Goal: Task Accomplishment & Management: Manage account settings

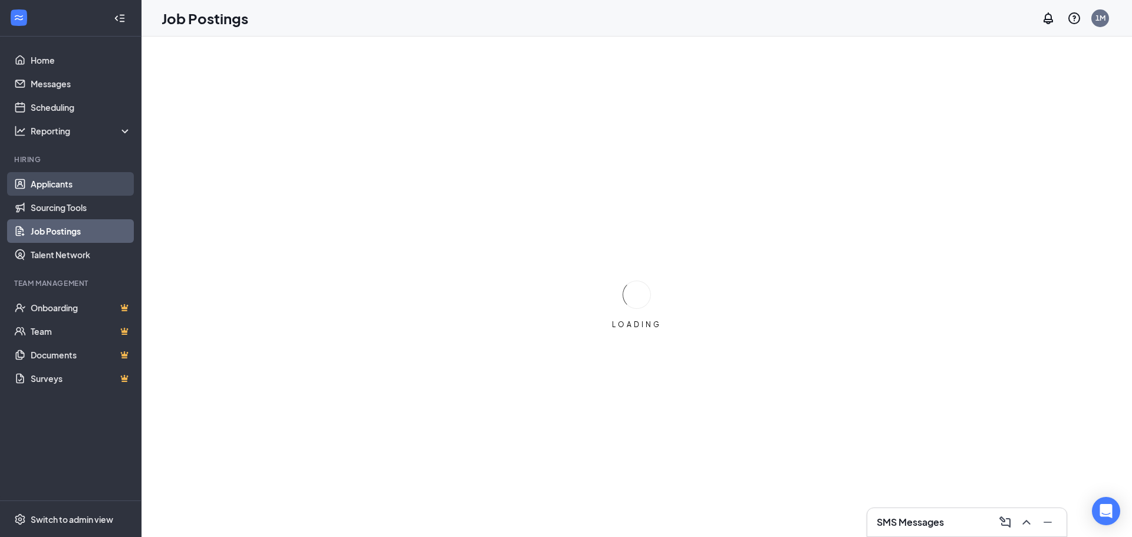
click at [54, 180] on link "Applicants" at bounding box center [81, 184] width 101 height 24
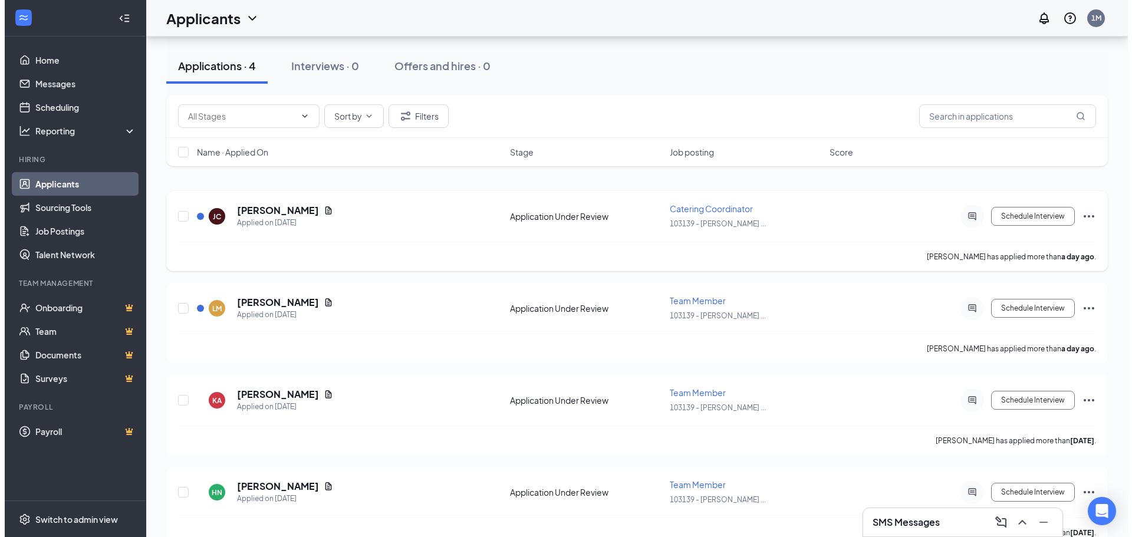
scroll to position [61, 0]
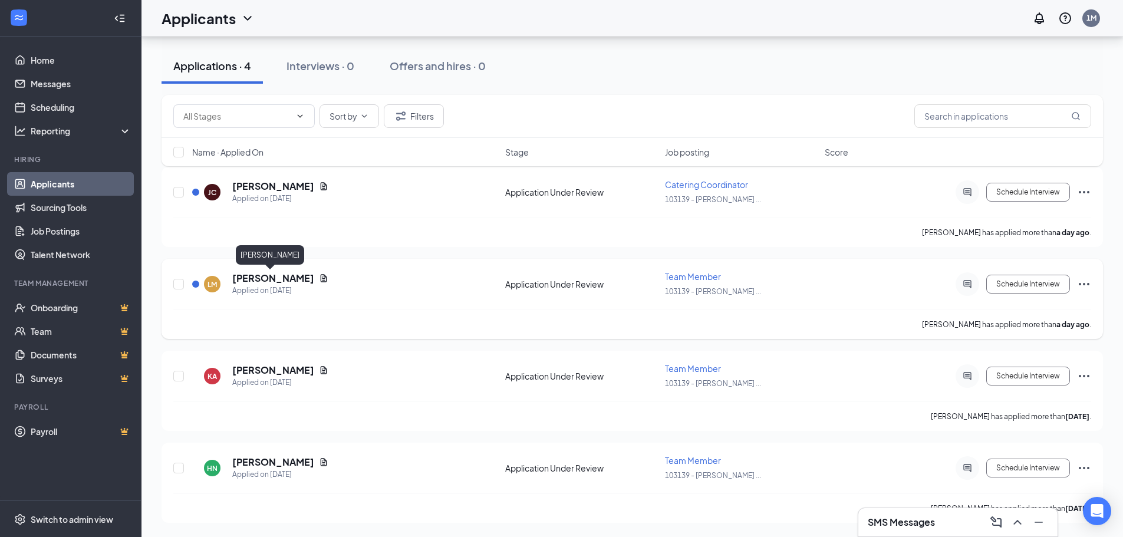
click at [276, 278] on h5 "[PERSON_NAME]" at bounding box center [273, 278] width 82 height 13
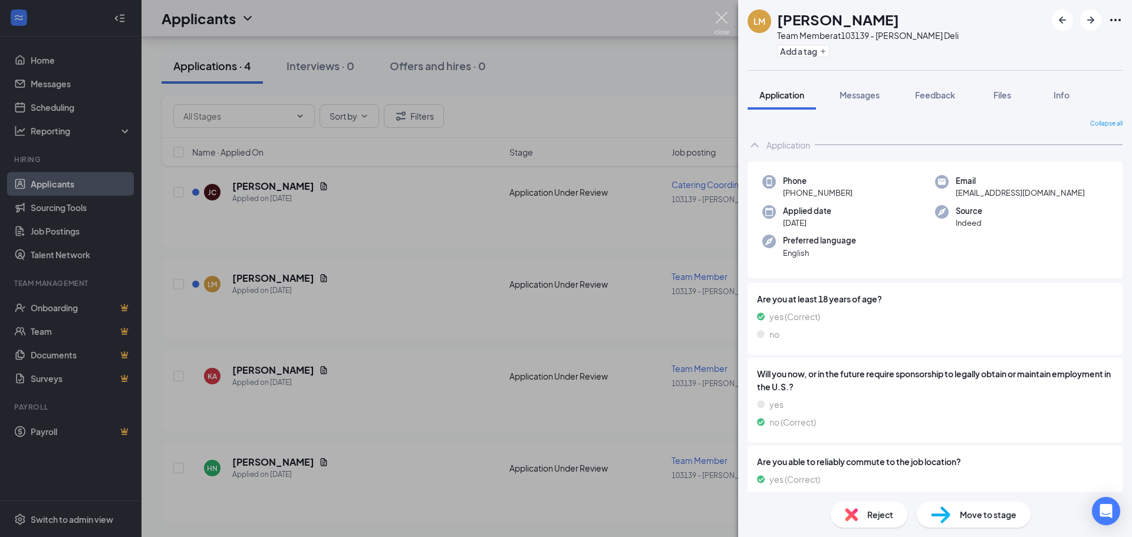
drag, startPoint x: 727, startPoint y: 21, endPoint x: 658, endPoint y: 39, distance: 71.4
click at [726, 21] on img at bounding box center [722, 23] width 15 height 23
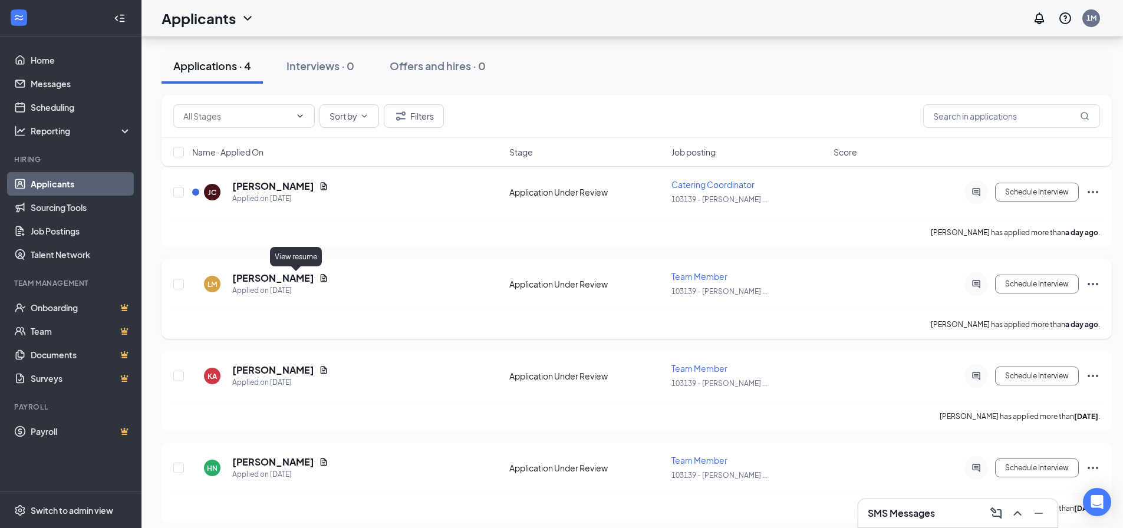
click at [319, 278] on icon "Document" at bounding box center [323, 278] width 9 height 9
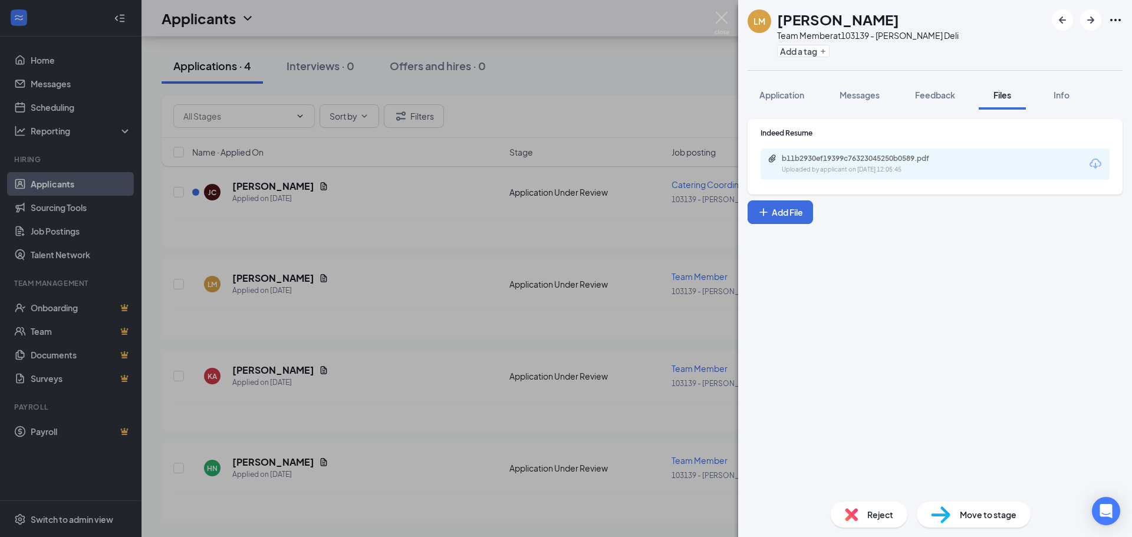
click at [908, 157] on div "b11b2930ef19399c76323045250b0589.pdf" at bounding box center [864, 158] width 165 height 9
click at [719, 15] on img at bounding box center [722, 23] width 15 height 23
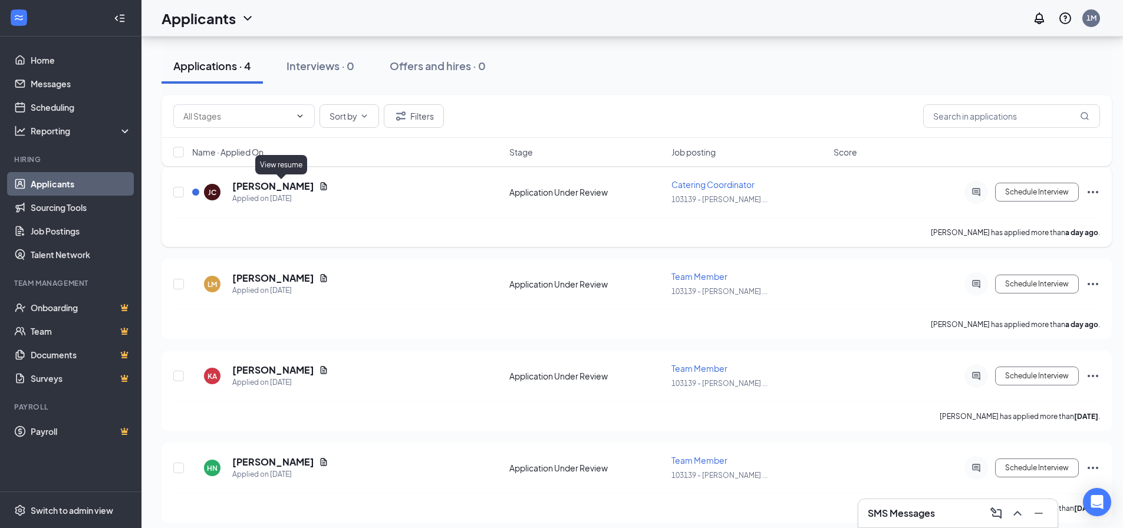
click at [319, 188] on icon "Document" at bounding box center [323, 186] width 9 height 9
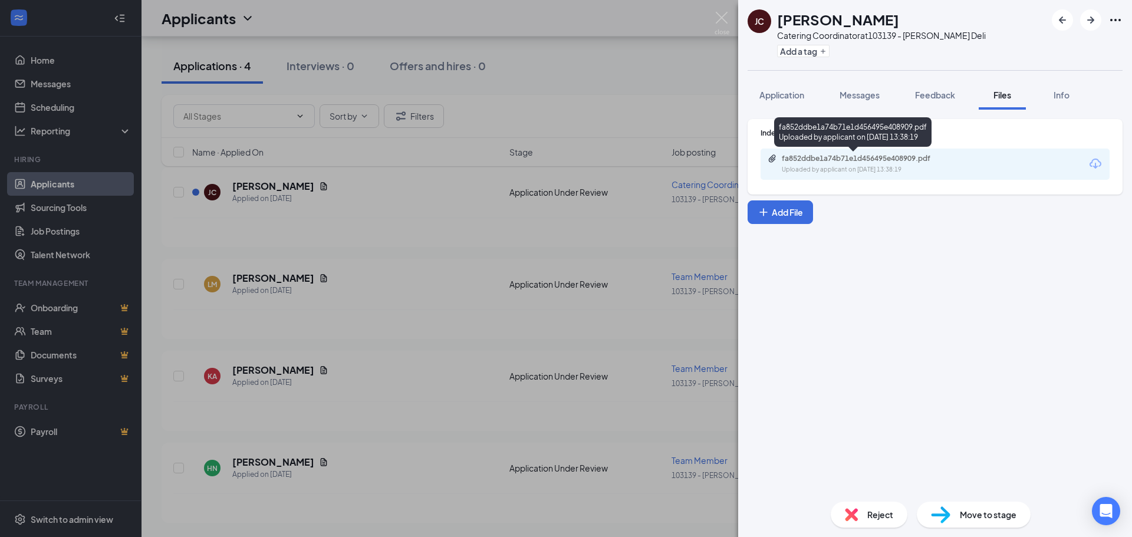
click at [935, 164] on div "fa852ddbe1a74b71e1d456495e408909.pdf Uploaded by applicant on [DATE] 13:38:19" at bounding box center [863, 164] width 191 height 21
click at [396, 186] on div "[PERSON_NAME] [PERSON_NAME] Catering Coordinator at 103139 - [PERSON_NAME] Deli…" at bounding box center [566, 268] width 1132 height 537
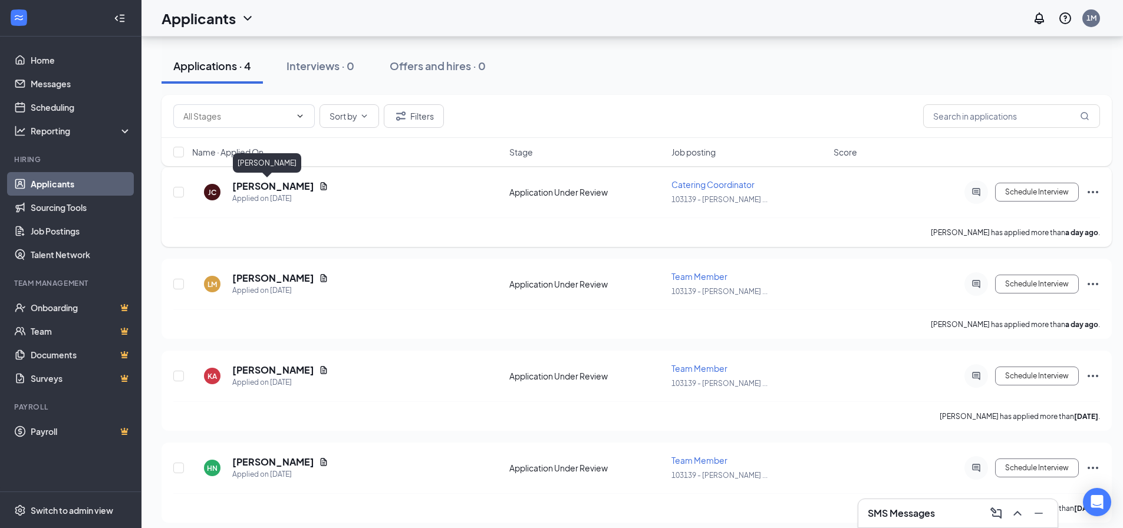
click at [241, 191] on h5 "[PERSON_NAME]" at bounding box center [273, 186] width 82 height 13
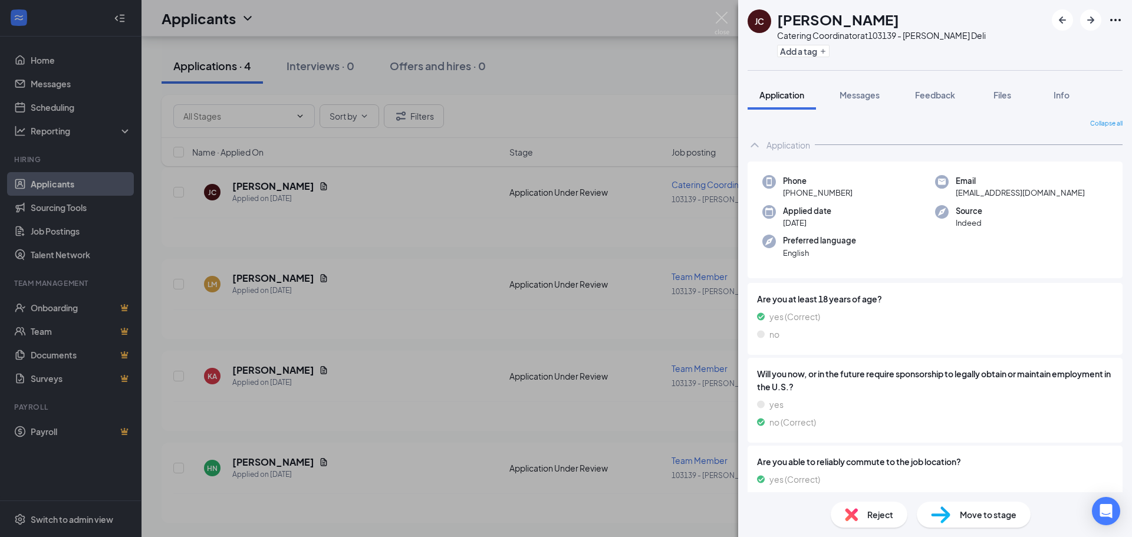
click at [241, 189] on div "[PERSON_NAME] [PERSON_NAME] Catering Coordinator at 103139 - [PERSON_NAME] Deli…" at bounding box center [566, 268] width 1132 height 537
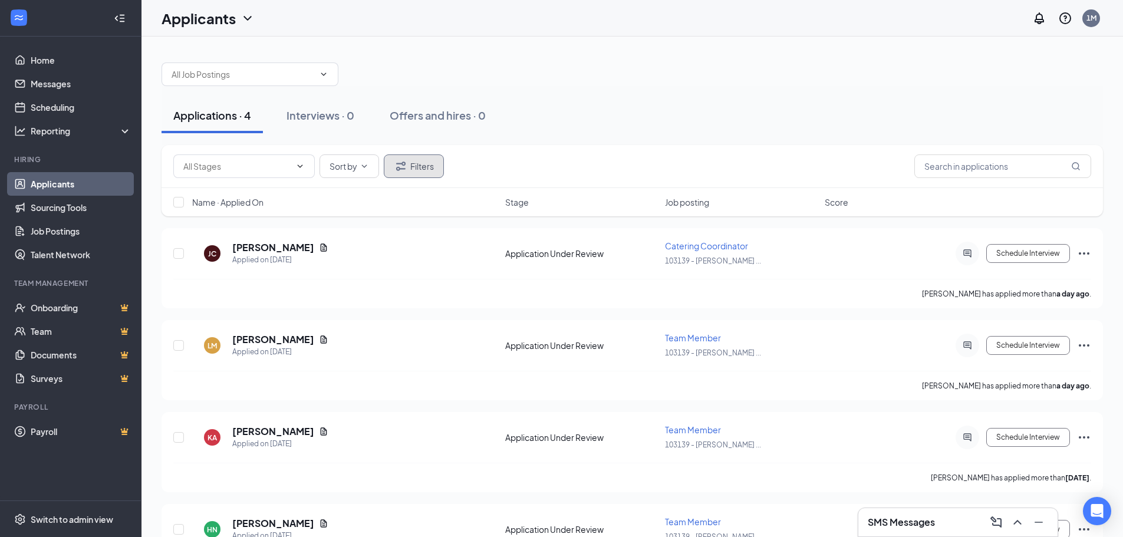
click at [437, 170] on button "Filters" at bounding box center [414, 167] width 60 height 24
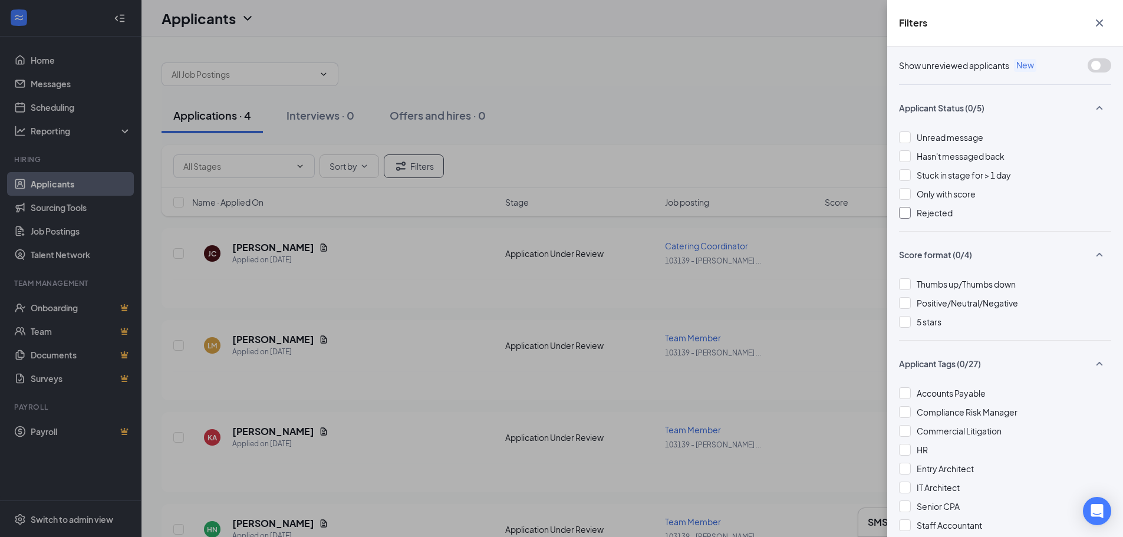
click at [909, 214] on div at bounding box center [905, 213] width 12 height 12
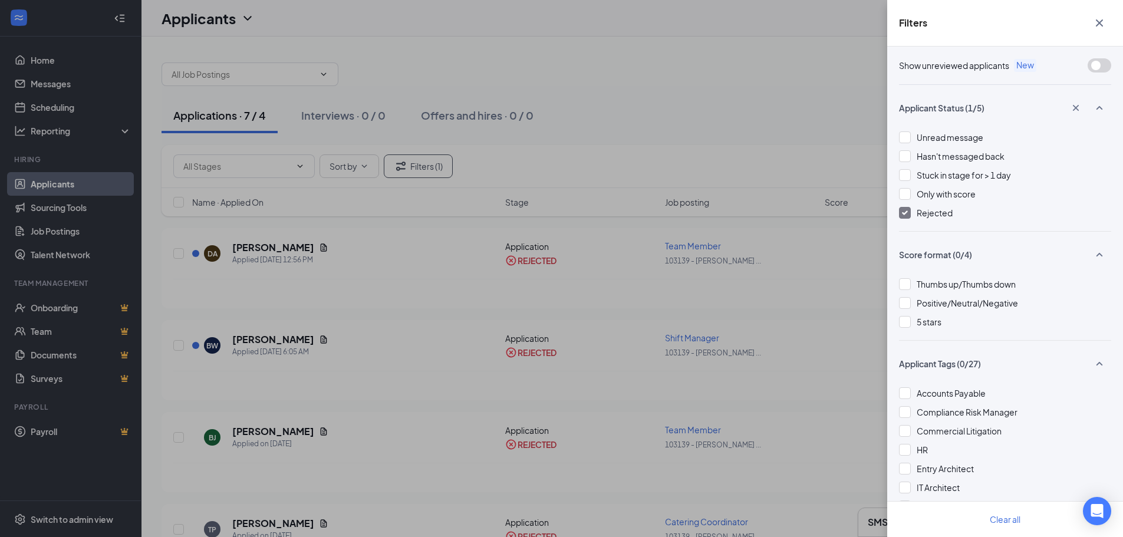
click at [740, 118] on div "Filters Show unreviewed applicants New Applicant Status (1/5) Unread message Ha…" at bounding box center [561, 268] width 1123 height 537
click at [1105, 22] on icon "Cross" at bounding box center [1100, 23] width 14 height 14
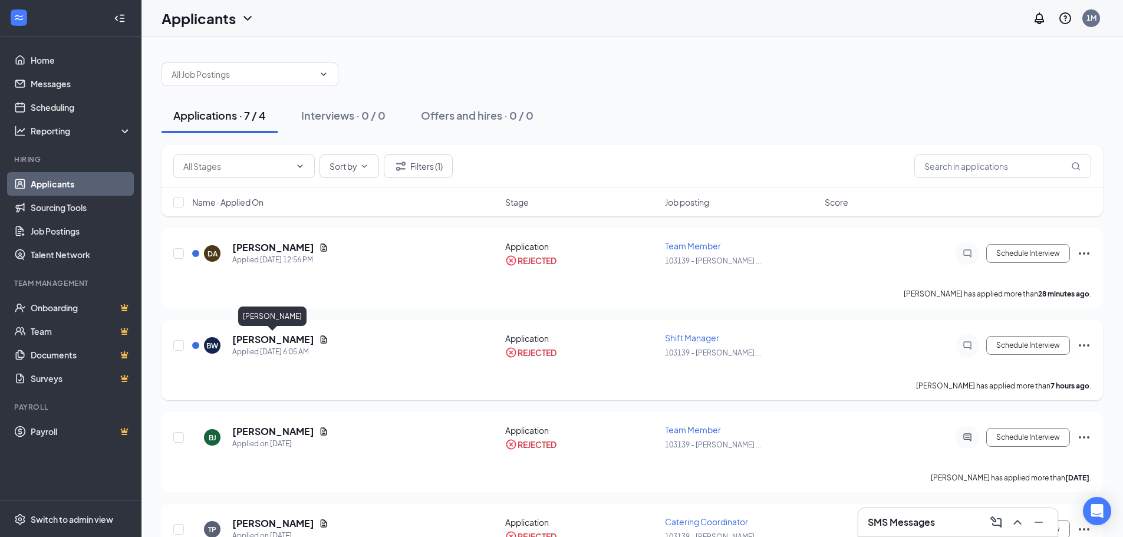
click at [261, 338] on h5 "[PERSON_NAME]" at bounding box center [273, 339] width 82 height 13
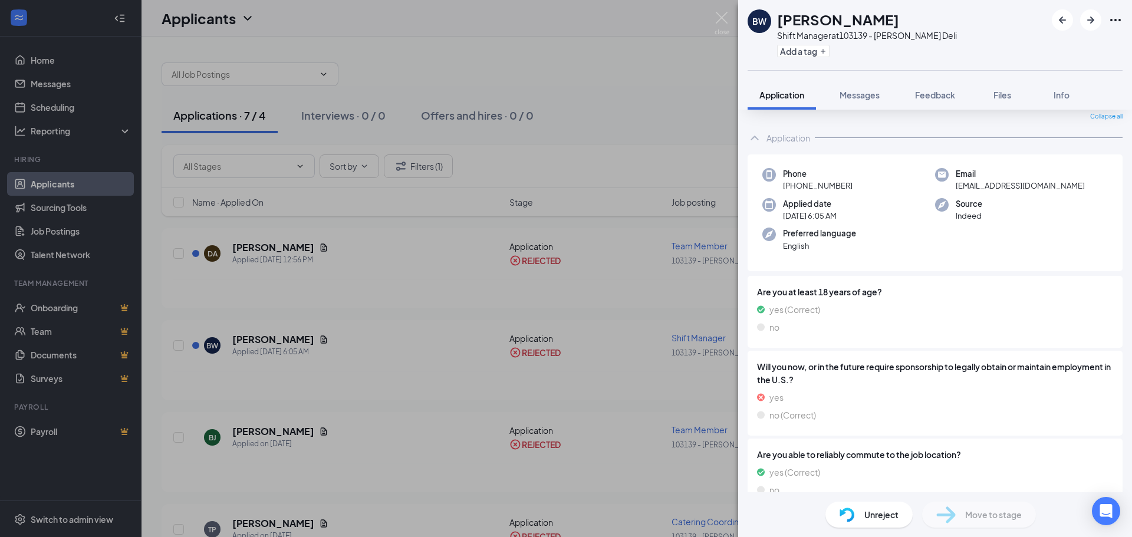
scroll to position [118, 0]
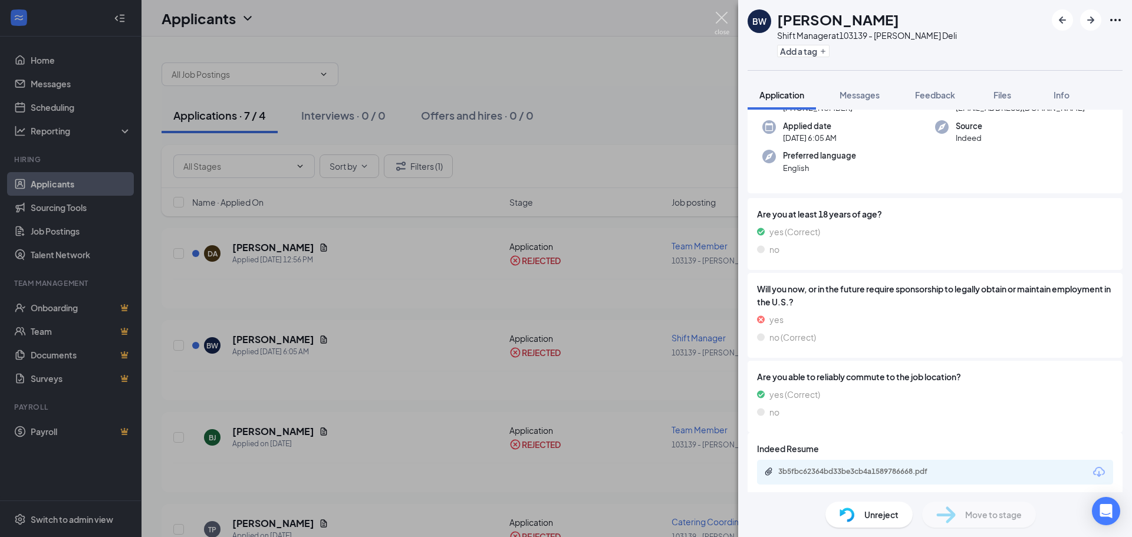
click at [723, 21] on img at bounding box center [722, 23] width 15 height 23
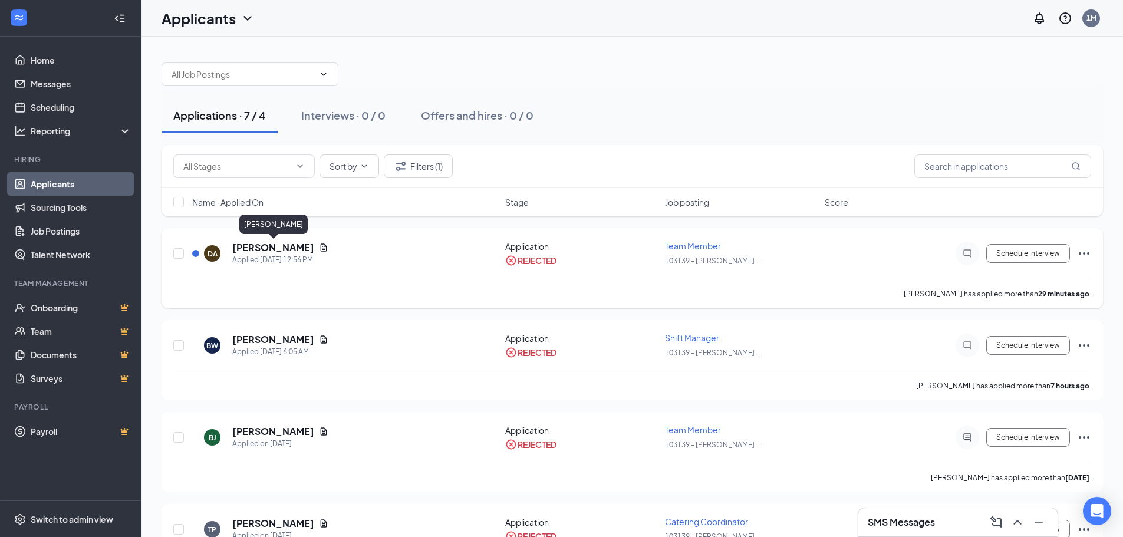
click at [258, 247] on h5 "[PERSON_NAME]" at bounding box center [273, 247] width 82 height 13
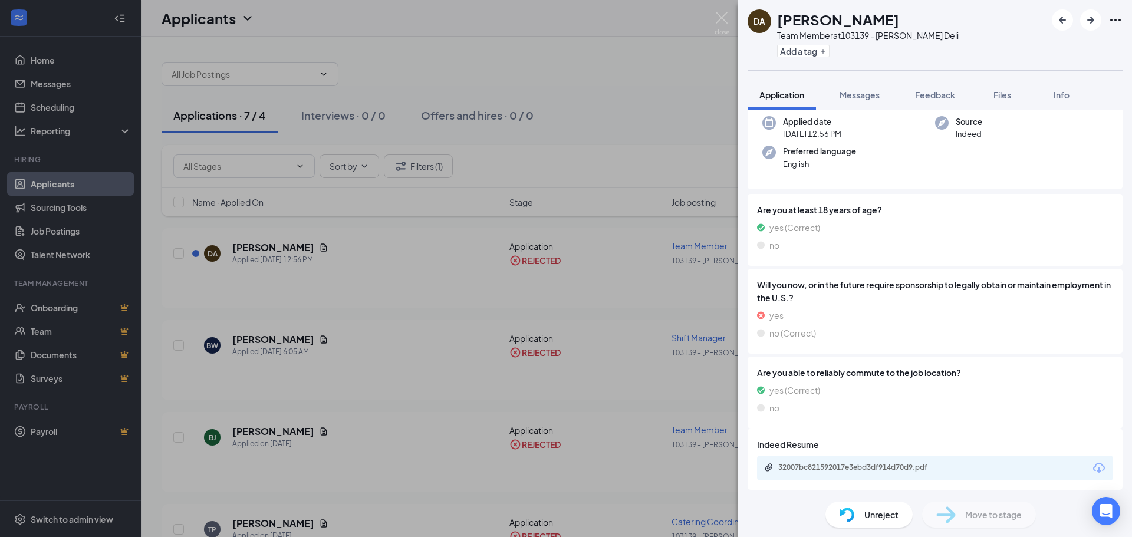
scroll to position [91, 0]
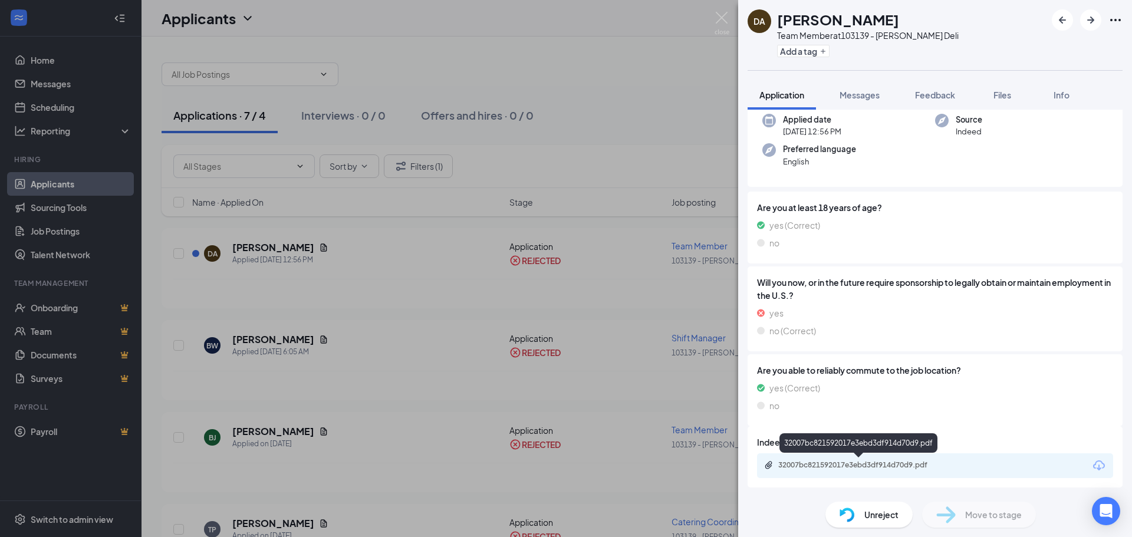
click at [852, 466] on div "32007bc821592017e3ebd3df914d70d9.pdf" at bounding box center [860, 465] width 165 height 9
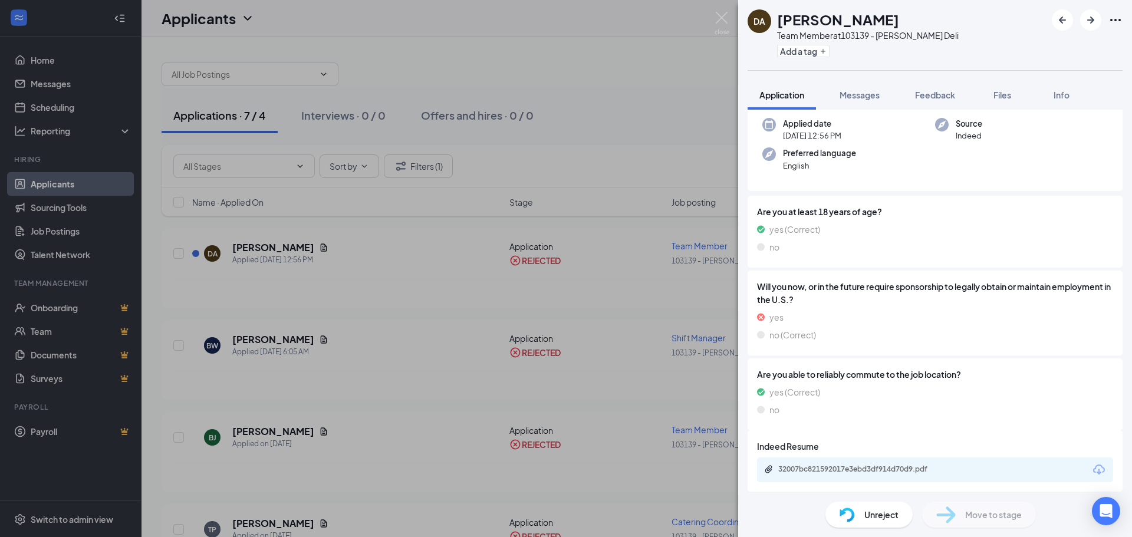
click at [320, 346] on div "DA [PERSON_NAME] Team Member at 103139 - [PERSON_NAME] Deli Add a tag Applicati…" at bounding box center [566, 268] width 1132 height 537
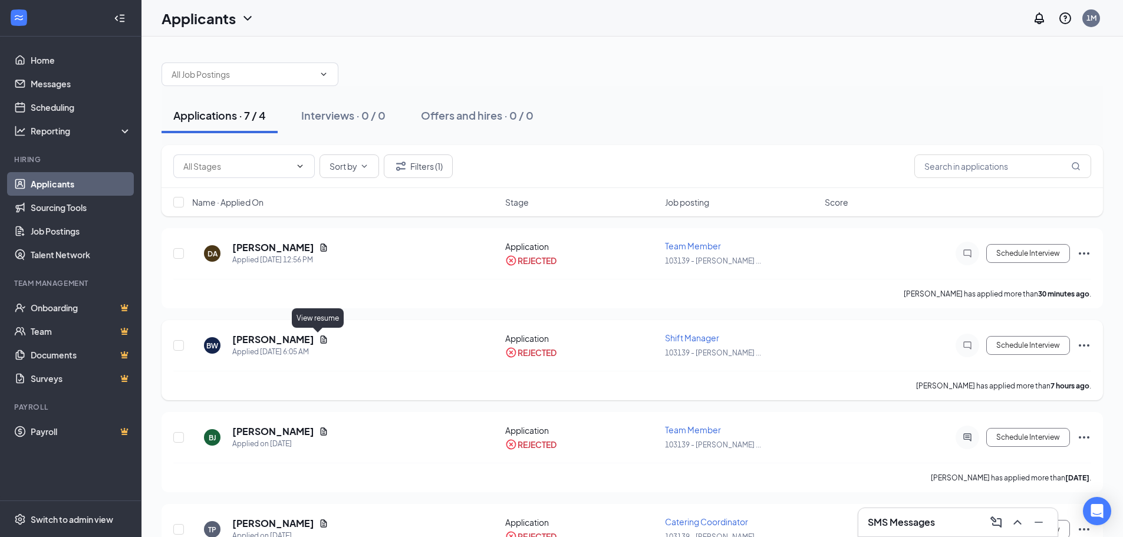
click at [321, 340] on icon "Document" at bounding box center [324, 340] width 6 height 8
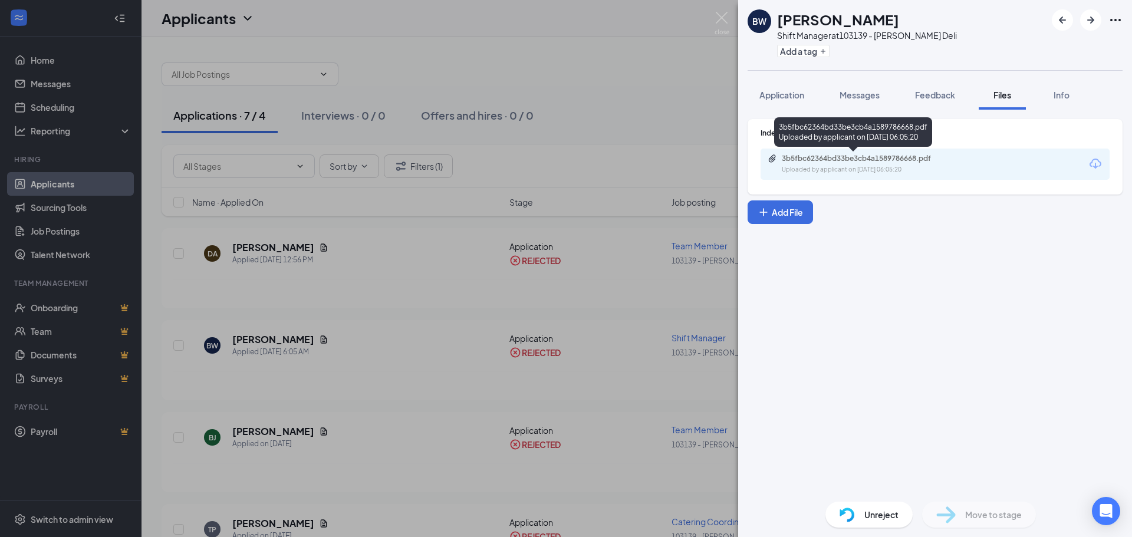
click at [853, 165] on div "Uploaded by applicant on [DATE] 06:05:20" at bounding box center [870, 169] width 177 height 9
click at [801, 160] on div "3b5fbc62364bd33be3cb4a1589786668.pdf" at bounding box center [864, 158] width 165 height 9
drag, startPoint x: 720, startPoint y: 20, endPoint x: 535, endPoint y: 149, distance: 225.3
click at [720, 19] on img at bounding box center [722, 23] width 15 height 23
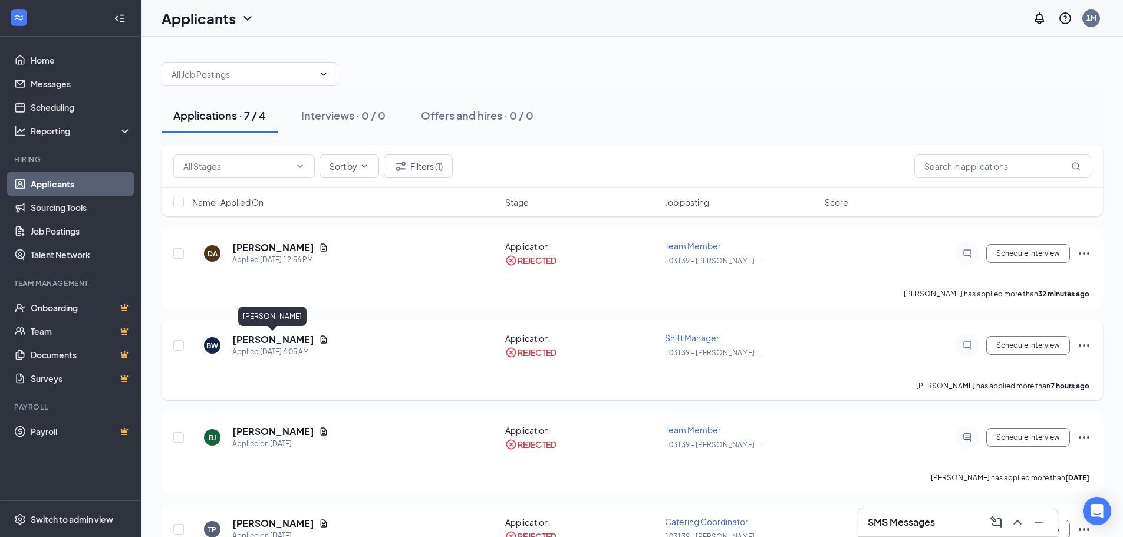
click at [274, 340] on h5 "[PERSON_NAME]" at bounding box center [273, 339] width 82 height 13
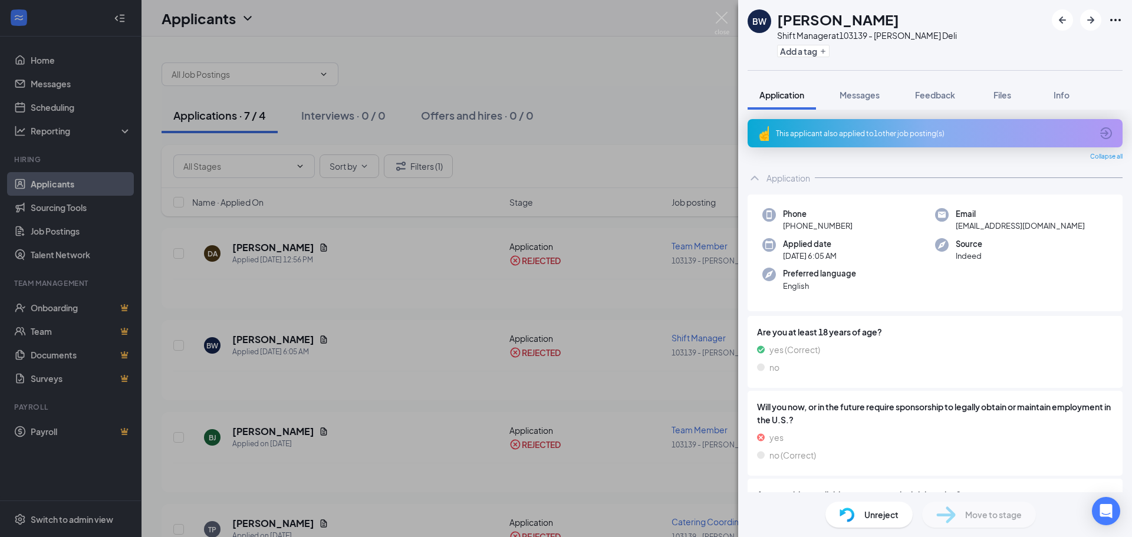
click at [299, 341] on div "BW [PERSON_NAME] Shift Manager at 103139 - [PERSON_NAME] Deli Add a tag Applica…" at bounding box center [566, 268] width 1132 height 537
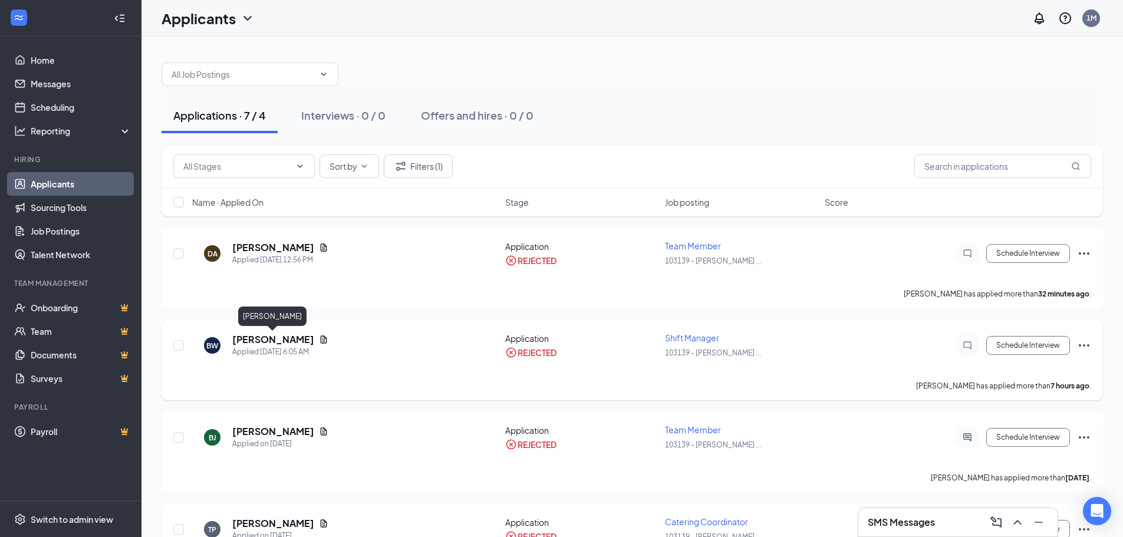
click at [299, 340] on h5 "[PERSON_NAME]" at bounding box center [273, 339] width 82 height 13
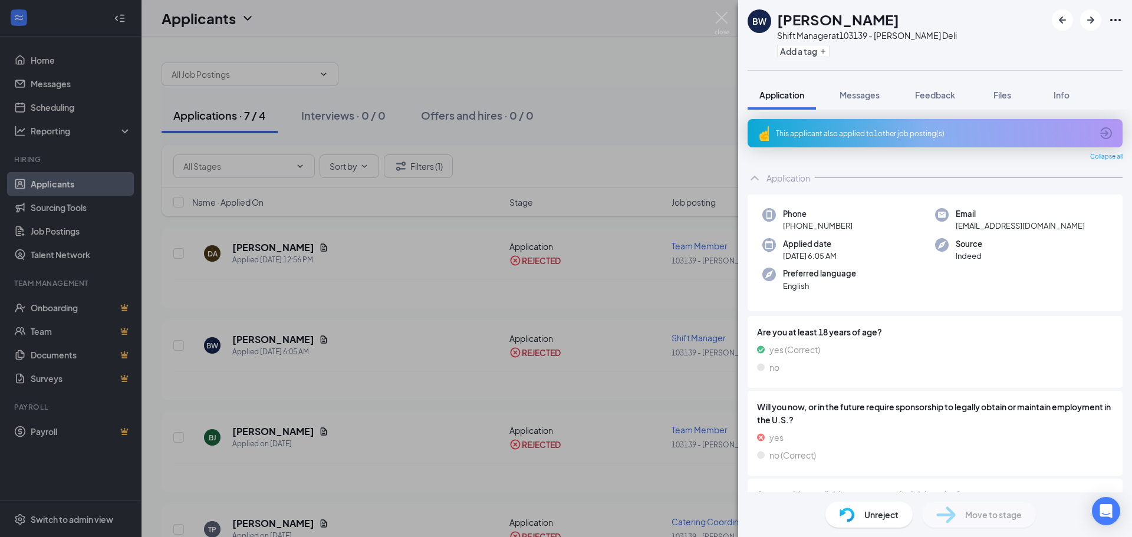
click at [297, 346] on div "BW [PERSON_NAME] Shift Manager at 103139 - [PERSON_NAME] Deli Add a tag Applica…" at bounding box center [566, 268] width 1132 height 537
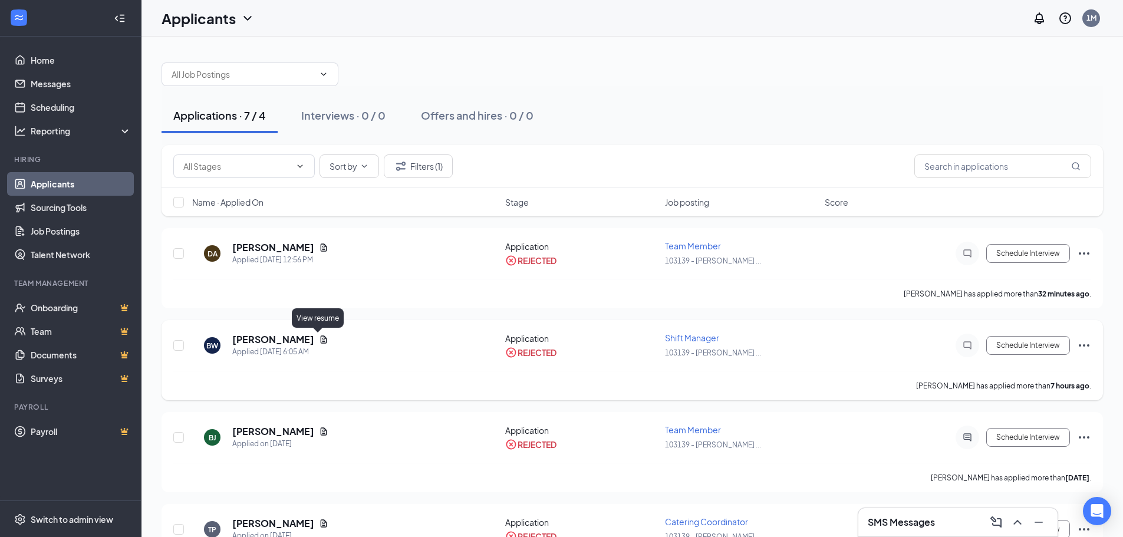
click at [321, 340] on icon "Document" at bounding box center [324, 340] width 6 height 8
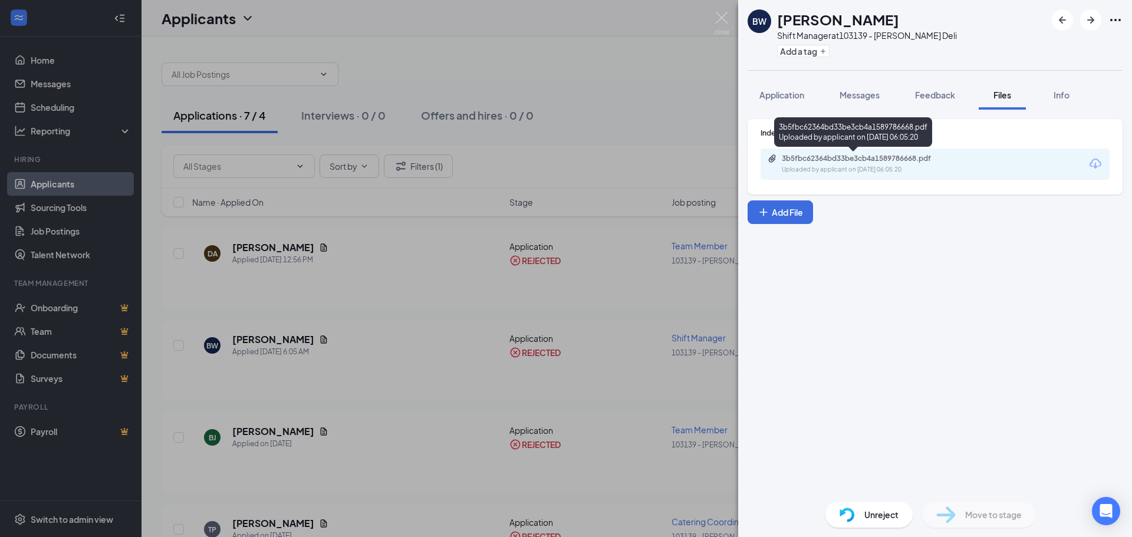
click at [856, 165] on div "Uploaded by applicant on [DATE] 06:05:20" at bounding box center [870, 169] width 177 height 9
